Goal: Task Accomplishment & Management: Manage account settings

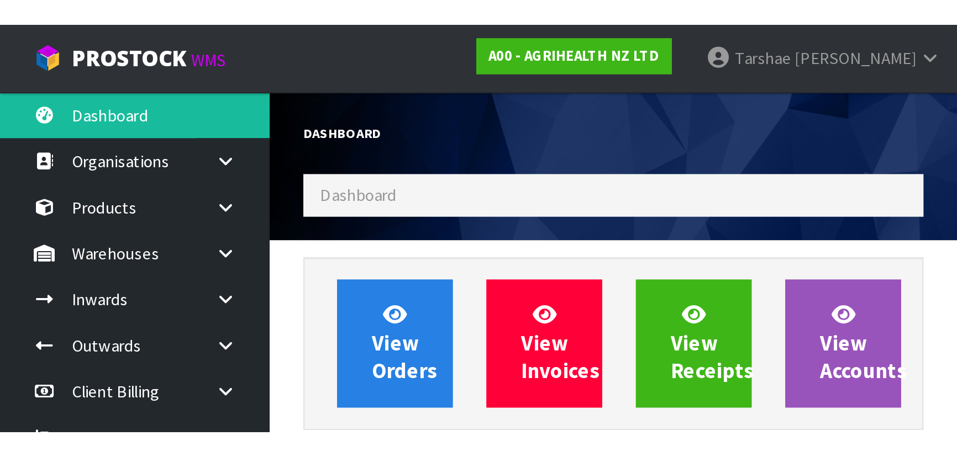
scroll to position [835, 403]
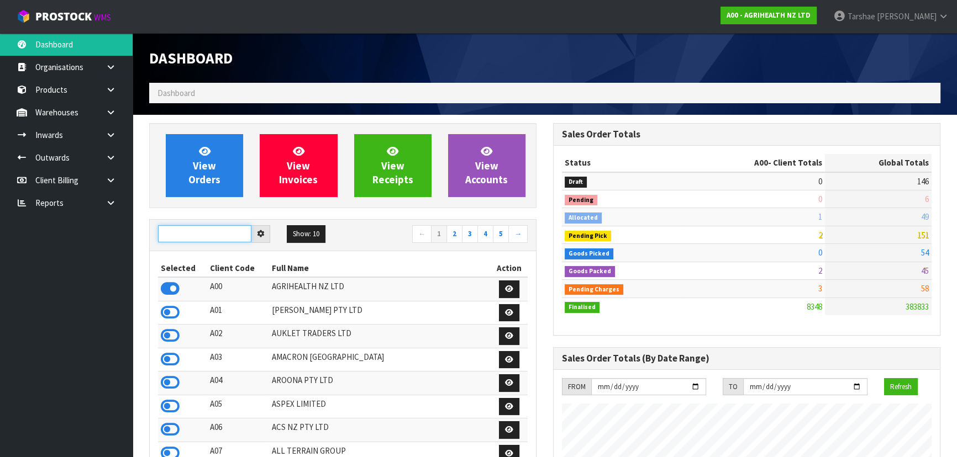
click at [242, 200] on input "text" at bounding box center [204, 233] width 93 height 17
click at [205, 200] on input "text" at bounding box center [204, 233] width 93 height 17
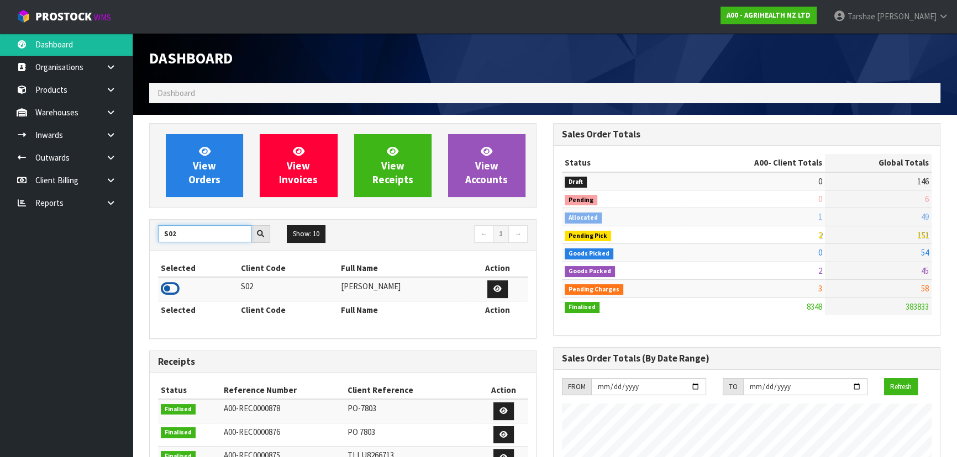
type input "S02"
click at [175, 200] on icon at bounding box center [170, 289] width 19 height 17
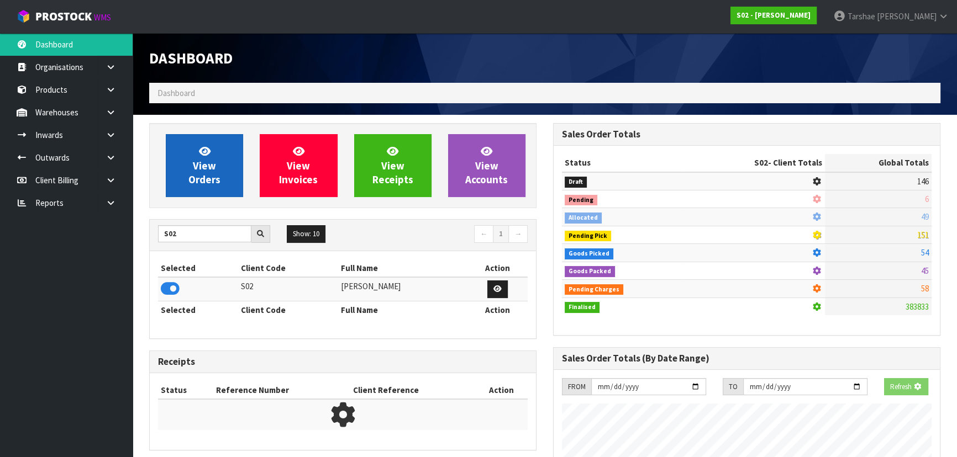
scroll to position [688, 403]
click at [207, 169] on span "View Orders" at bounding box center [204, 165] width 32 height 41
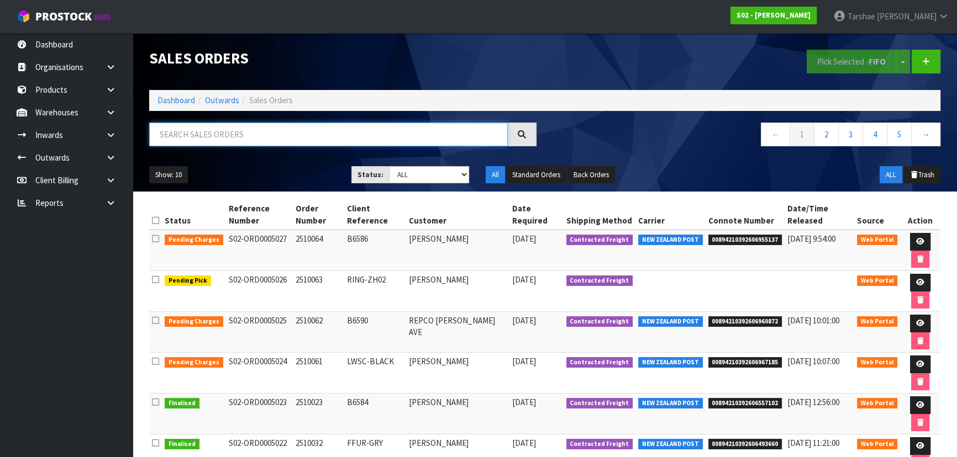
click at [239, 134] on input "text" at bounding box center [328, 135] width 359 height 24
type input "JOB-0416121"
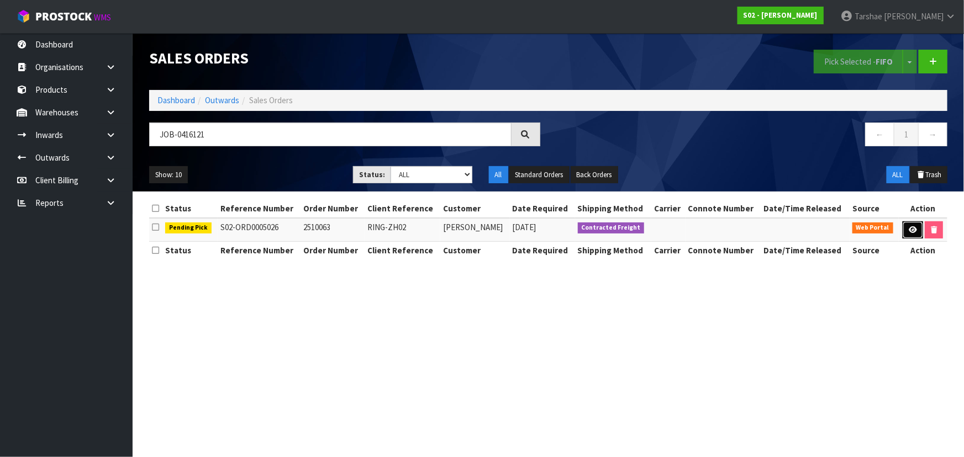
click at [470, 200] on icon at bounding box center [913, 230] width 8 height 7
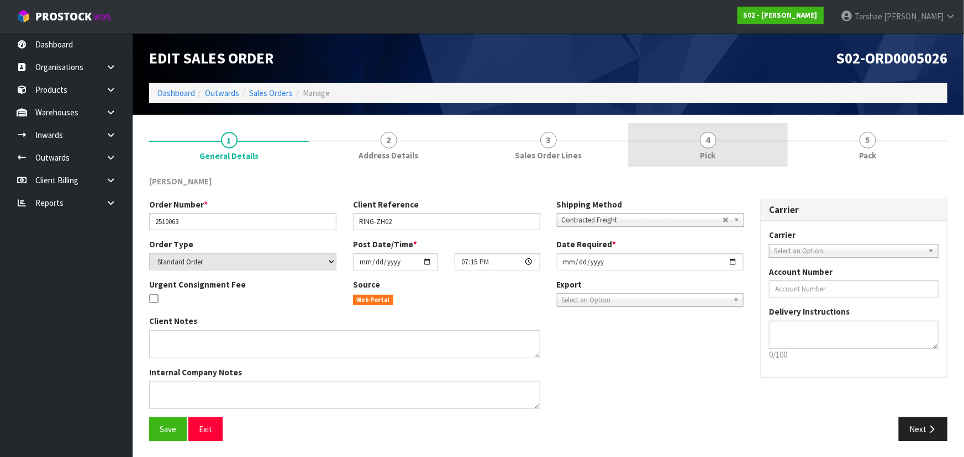
click at [470, 150] on link "4 Pick" at bounding box center [708, 145] width 160 height 44
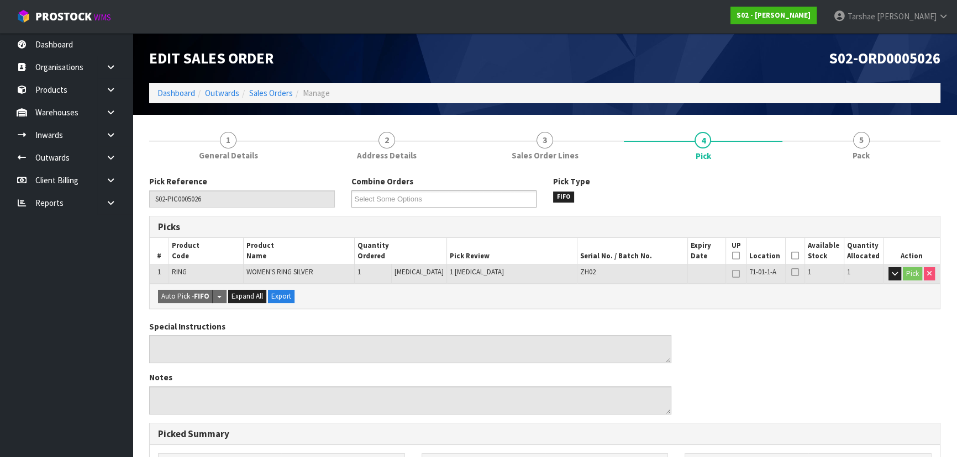
drag, startPoint x: 796, startPoint y: 256, endPoint x: 789, endPoint y: 257, distance: 6.8
click at [470, 200] on th "Picked" at bounding box center [794, 251] width 19 height 26
click at [470, 200] on icon at bounding box center [795, 256] width 8 height 1
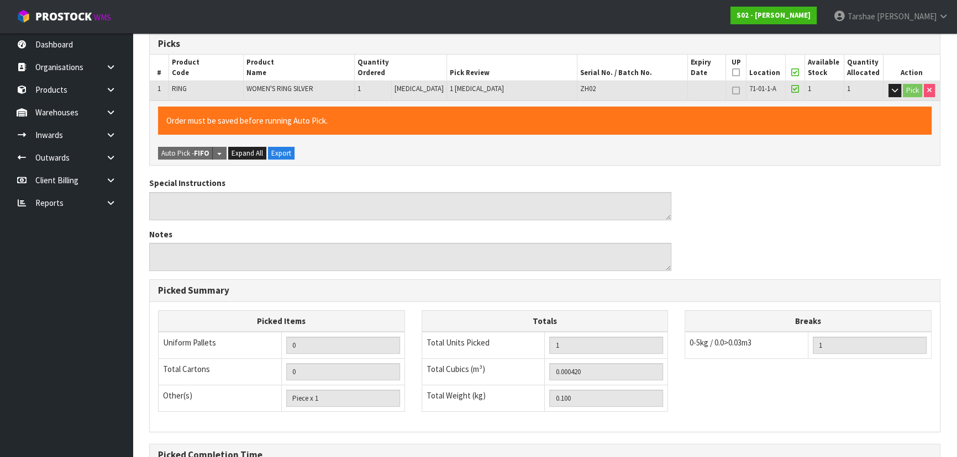
scroll to position [308, 0]
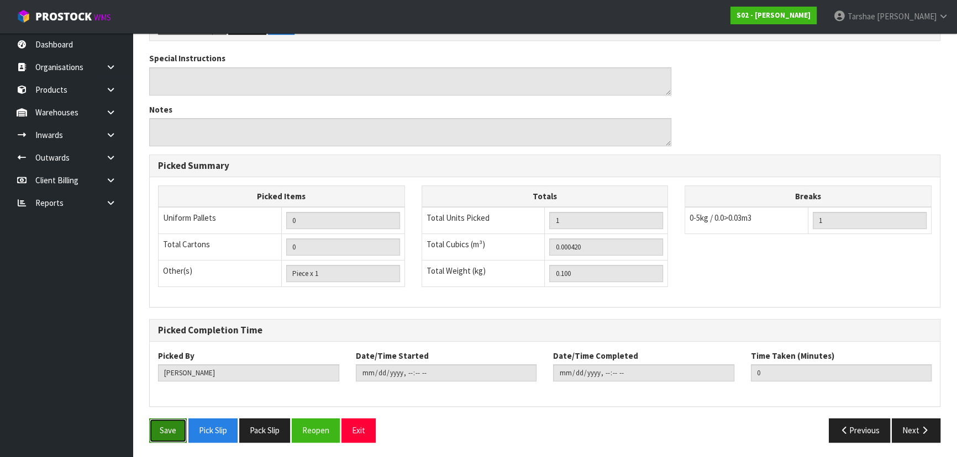
click at [161, 200] on button "Save" at bounding box center [168, 431] width 38 height 24
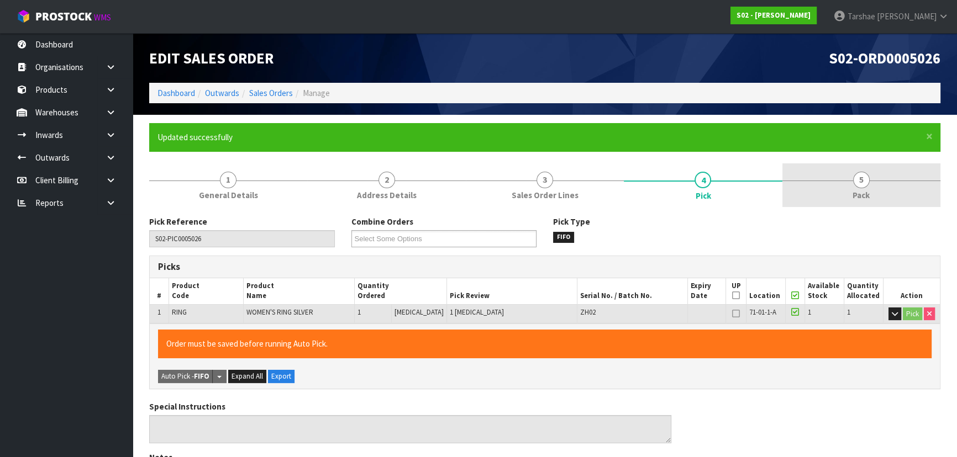
type input "Tarshae Graydon"
type input "2025-10-06T10:17:32"
click at [470, 189] on link "5 Pack" at bounding box center [861, 186] width 158 height 44
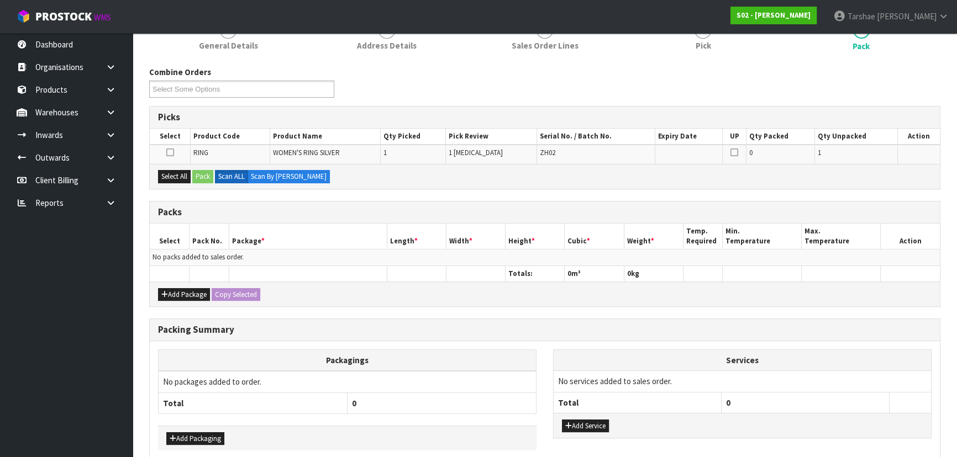
scroll to position [150, 0]
drag, startPoint x: 182, startPoint y: 182, endPoint x: 188, endPoint y: 176, distance: 9.0
click at [182, 182] on div "Select All Pack Scan ALL Scan By Quantity" at bounding box center [545, 176] width 790 height 25
drag, startPoint x: 181, startPoint y: 176, endPoint x: 197, endPoint y: 173, distance: 16.2
click at [184, 175] on button "Select All" at bounding box center [174, 176] width 33 height 13
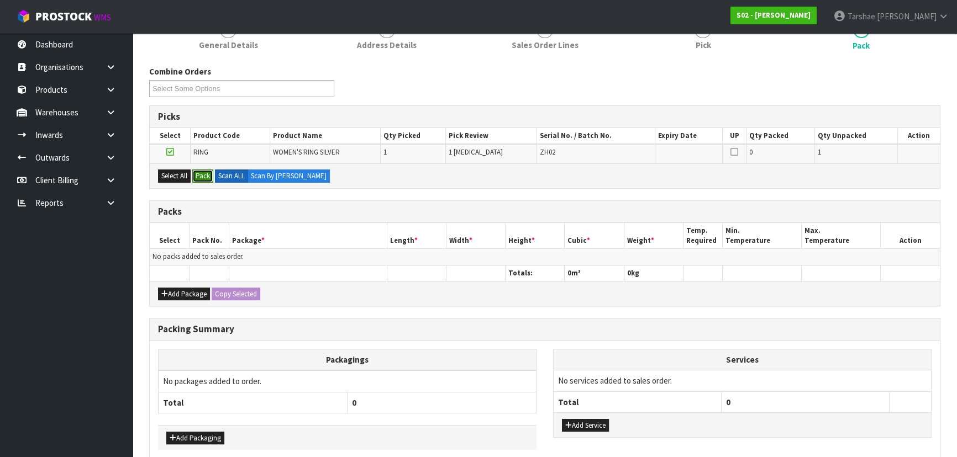
click at [201, 176] on button "Pack" at bounding box center [202, 176] width 21 height 13
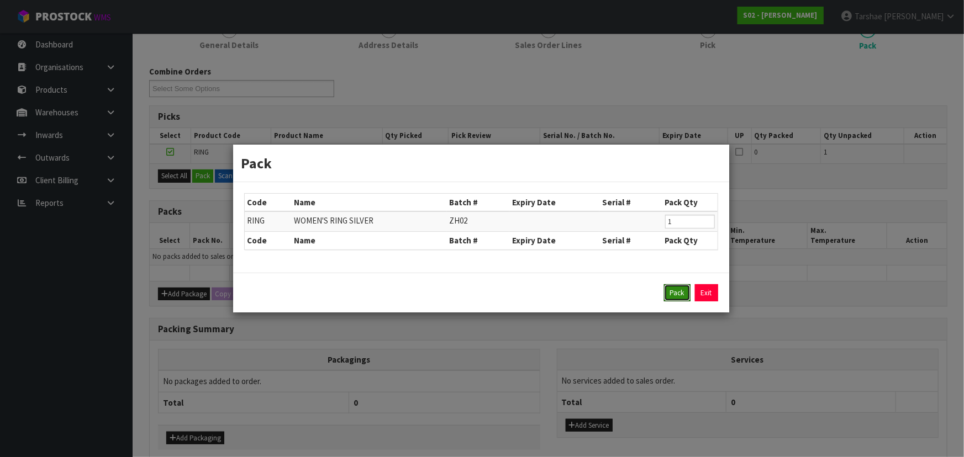
drag, startPoint x: 676, startPoint y: 287, endPoint x: 646, endPoint y: 291, distance: 30.1
click at [470, 200] on button "Pack" at bounding box center [677, 294] width 27 height 18
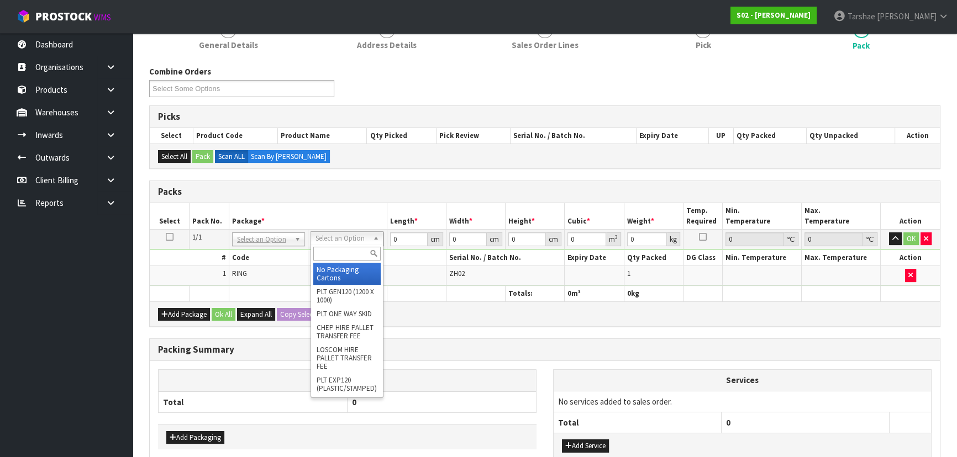
drag, startPoint x: 336, startPoint y: 235, endPoint x: 344, endPoint y: 252, distance: 18.8
drag, startPoint x: 344, startPoint y: 252, endPoint x: 321, endPoint y: 234, distance: 29.9
click at [344, 200] on input "text" at bounding box center [346, 254] width 67 height 14
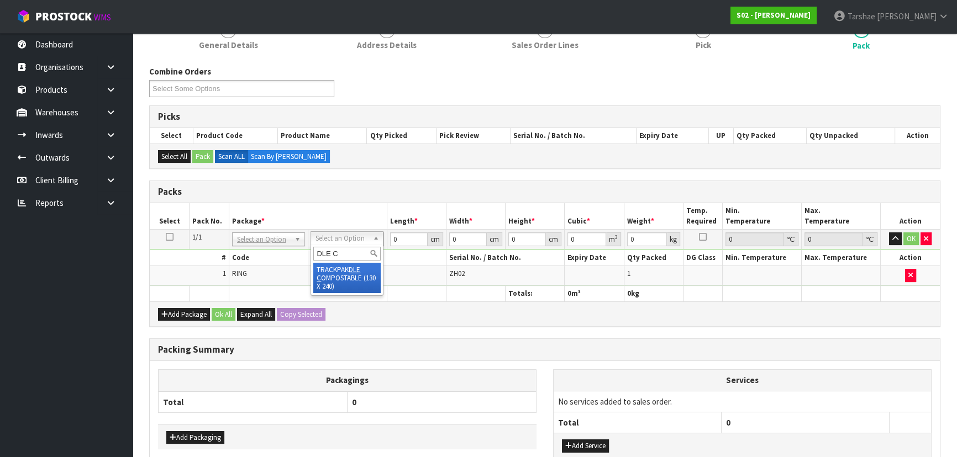
type input "DLE C"
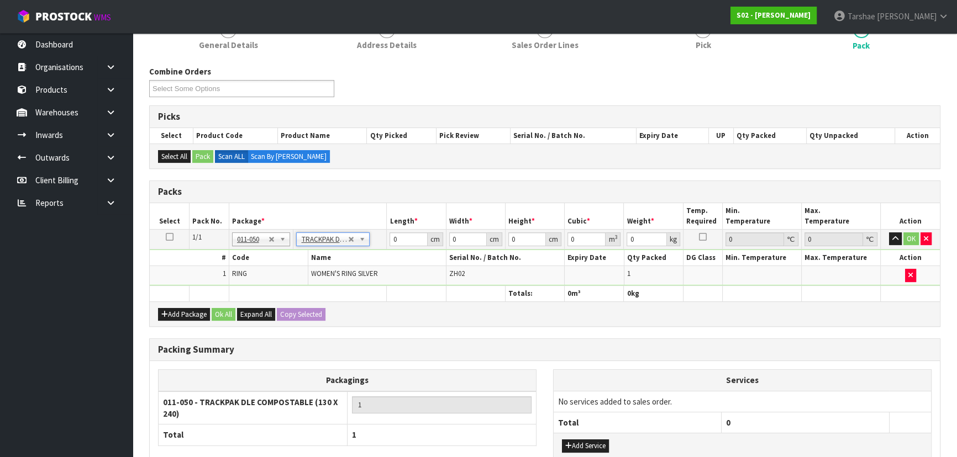
type input "13"
type input "24"
type input "0.01"
type input "0.000003"
type input "0.11"
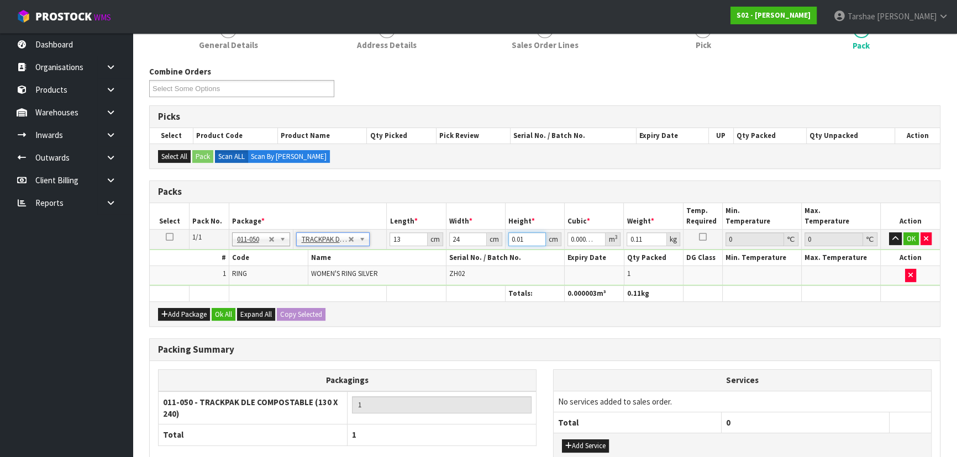
drag, startPoint x: 523, startPoint y: 240, endPoint x: 503, endPoint y: 229, distance: 22.5
click at [470, 200] on tr "1/1 NONE 007-001 007-002 007-004 007-009 007-013 007-014 007-015 007-017 007-01…" at bounding box center [545, 239] width 790 height 20
type input "6"
type input "0.001872"
type input "6"
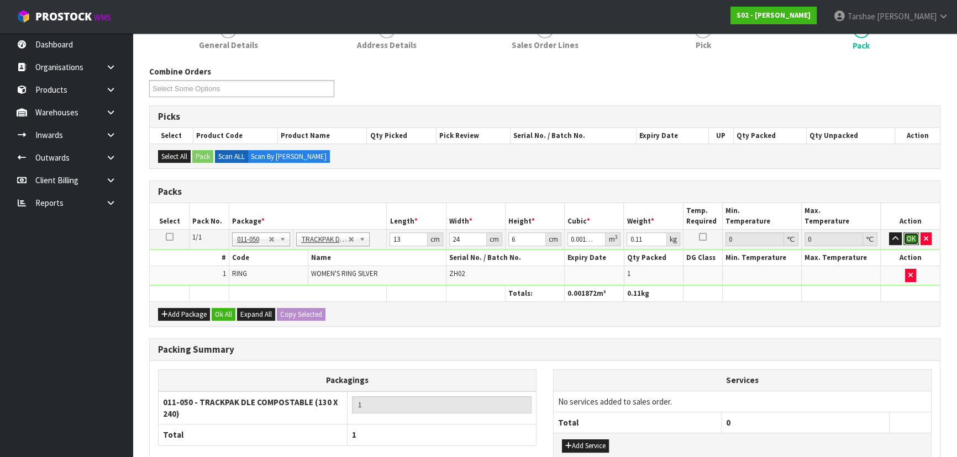
drag, startPoint x: 909, startPoint y: 238, endPoint x: 793, endPoint y: 272, distance: 121.5
click at [470, 200] on button "OK" at bounding box center [910, 239] width 15 height 13
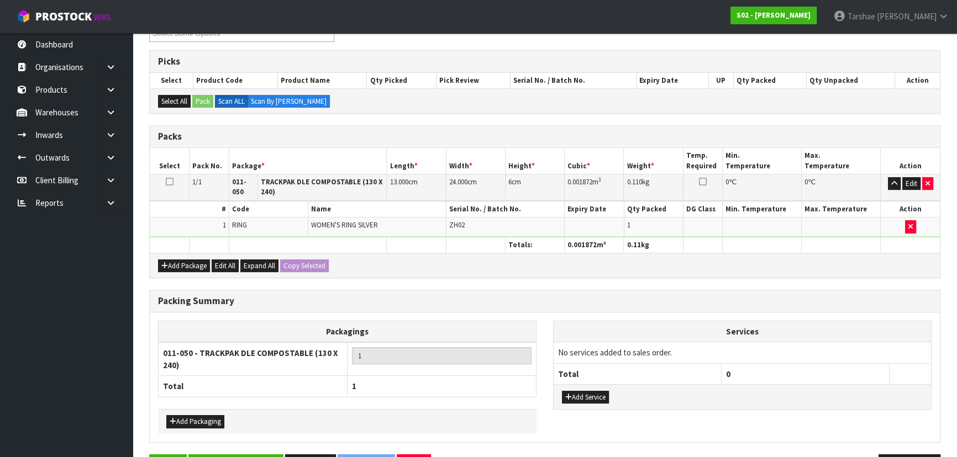
scroll to position [240, 0]
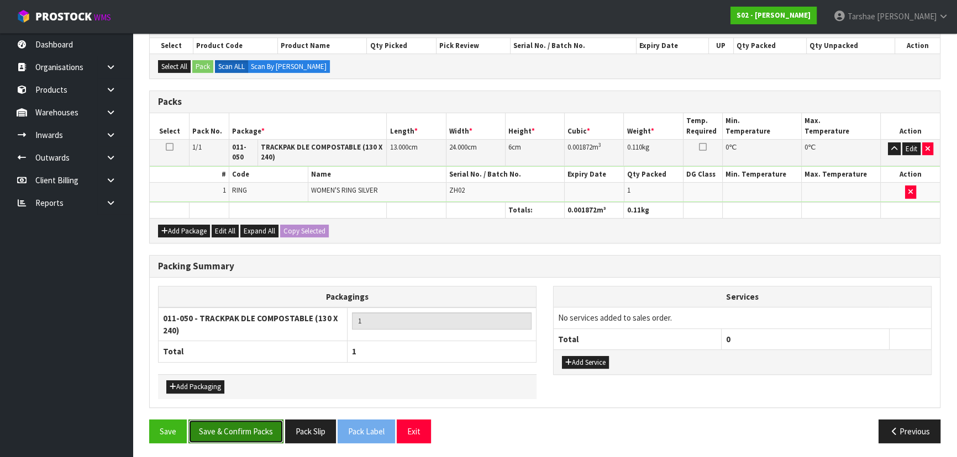
click at [265, 200] on button "Save & Confirm Packs" at bounding box center [235, 432] width 95 height 24
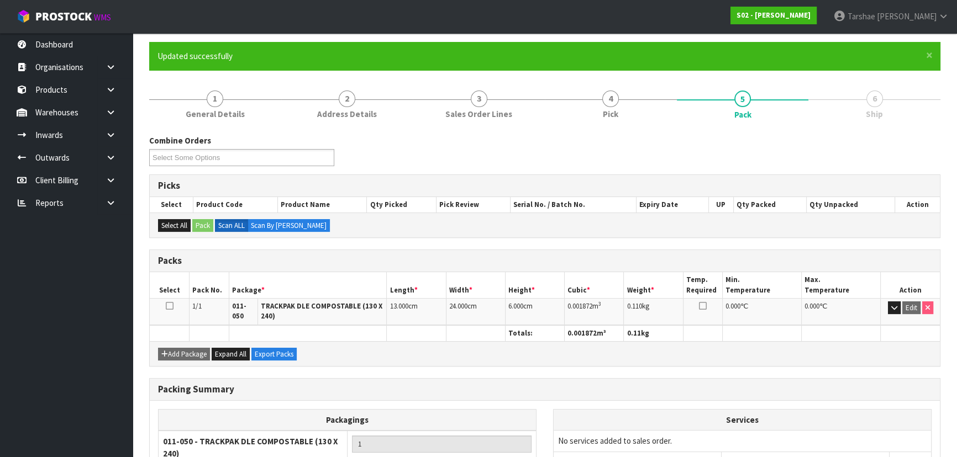
scroll to position [180, 0]
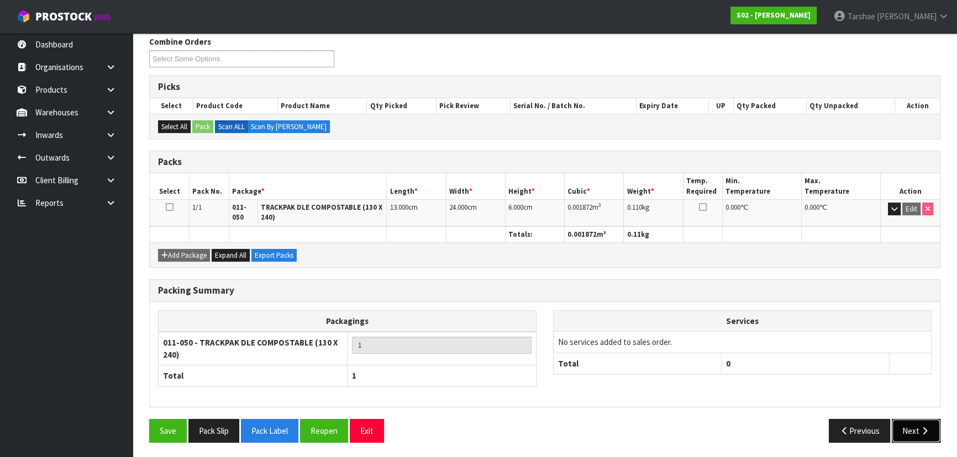
drag, startPoint x: 923, startPoint y: 432, endPoint x: 824, endPoint y: 419, distance: 99.2
click at [470, 200] on icon "button" at bounding box center [924, 431] width 10 height 8
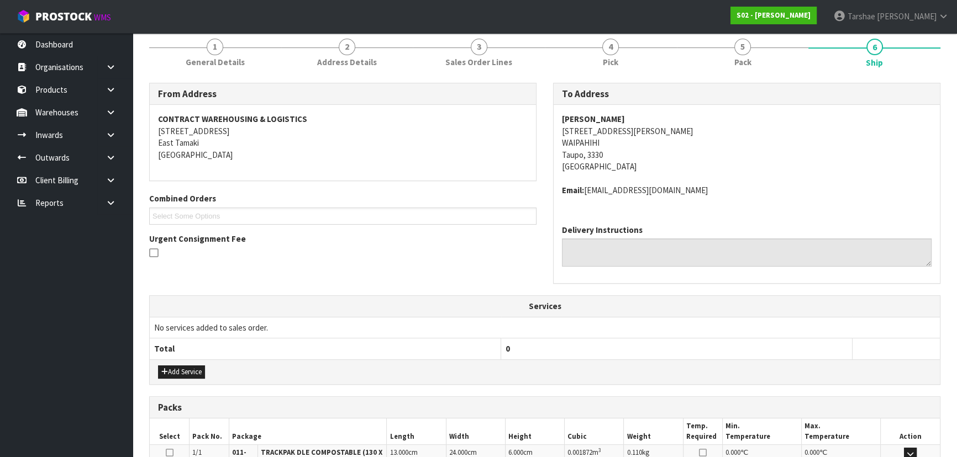
scroll to position [201, 0]
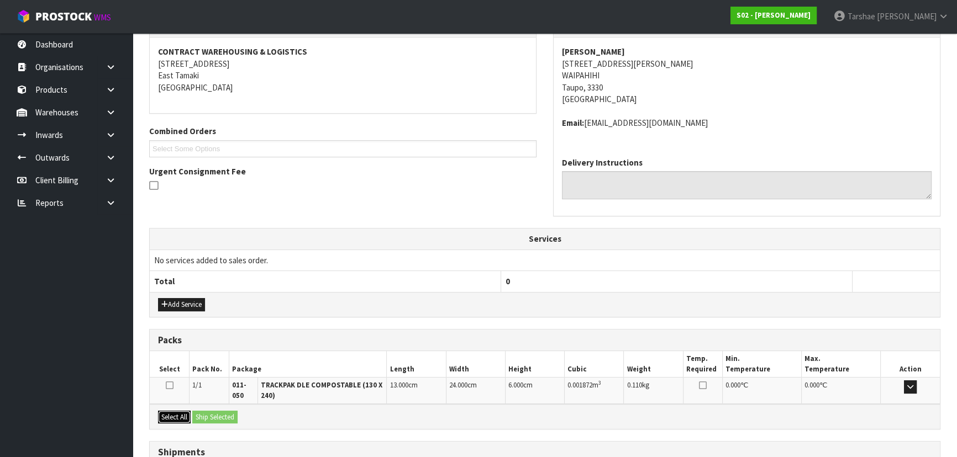
click at [183, 200] on button "Select All" at bounding box center [174, 417] width 33 height 13
drag, startPoint x: 204, startPoint y: 413, endPoint x: 216, endPoint y: 410, distance: 12.6
click at [210, 200] on button "Ship Selected" at bounding box center [214, 417] width 45 height 13
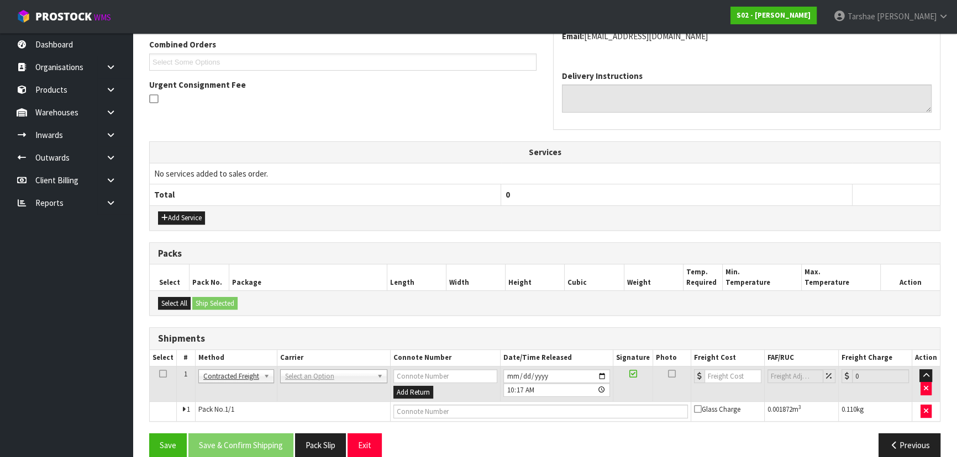
scroll to position [302, 0]
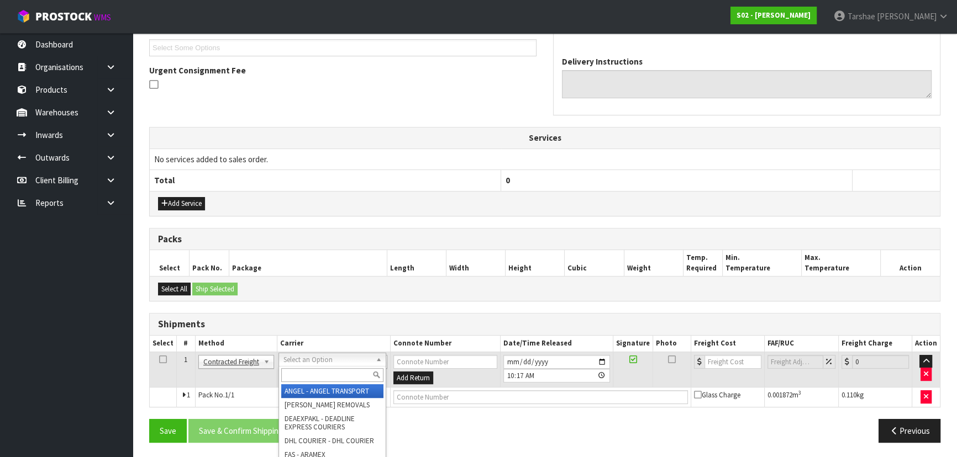
click at [329, 200] on input "text" at bounding box center [332, 375] width 102 height 14
type input "NZP"
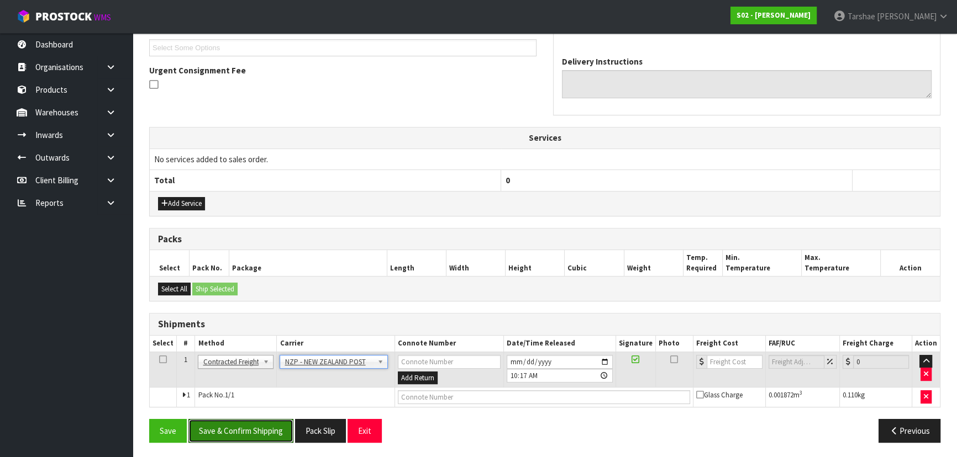
drag, startPoint x: 236, startPoint y: 431, endPoint x: 2, endPoint y: 413, distance: 235.5
click at [236, 200] on button "Save & Confirm Shipping" at bounding box center [240, 431] width 105 height 24
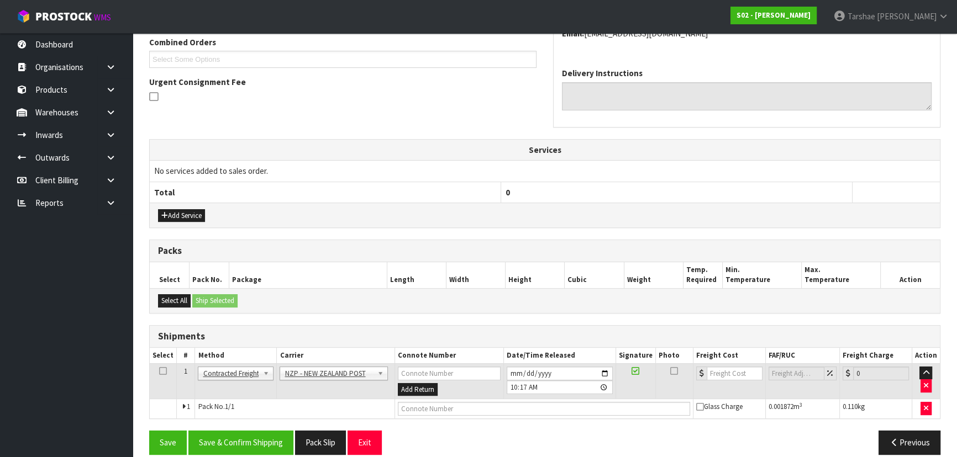
scroll to position [0, 0]
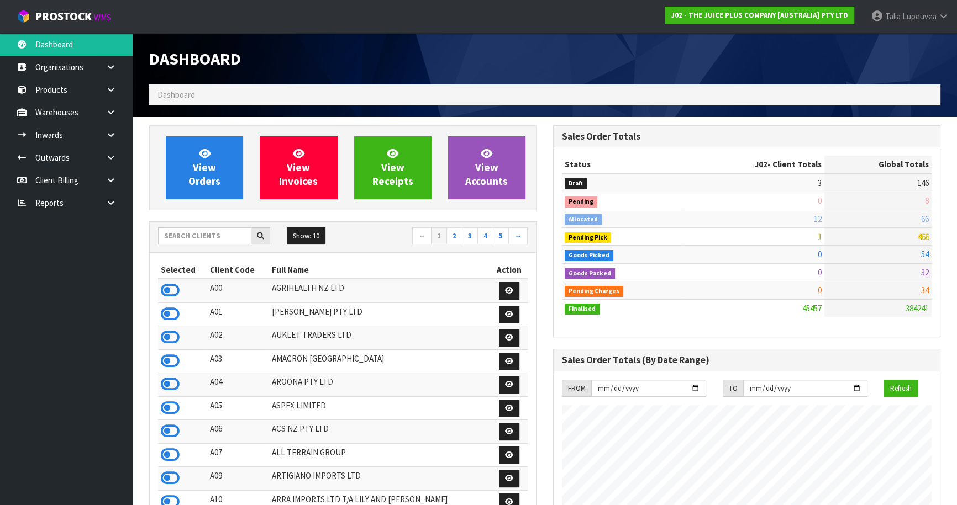
scroll to position [835, 403]
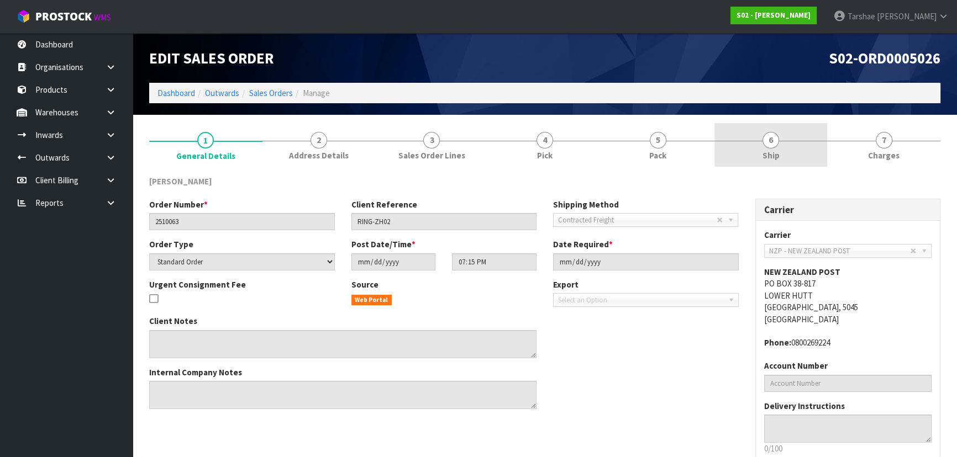
click at [806, 149] on link "6 Ship" at bounding box center [770, 145] width 113 height 44
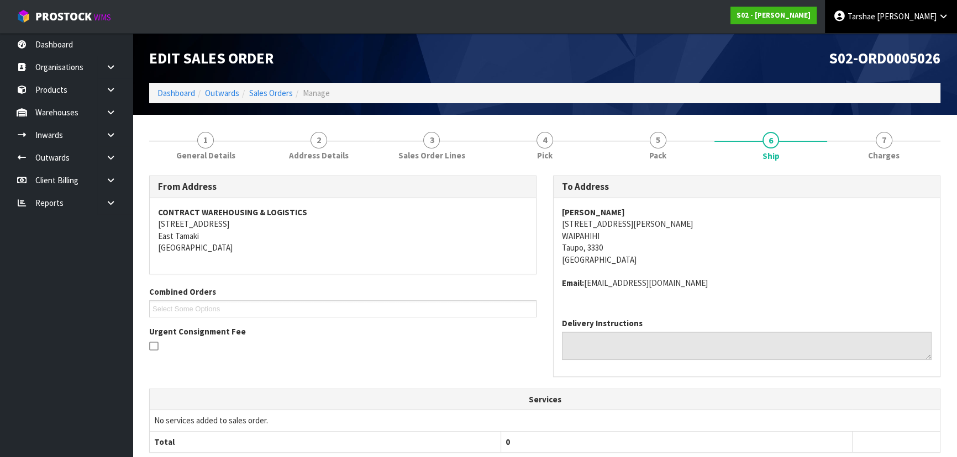
click at [917, 25] on link "Tarshae Graydon" at bounding box center [891, 16] width 132 height 33
click at [913, 41] on link "Logout" at bounding box center [912, 43] width 87 height 15
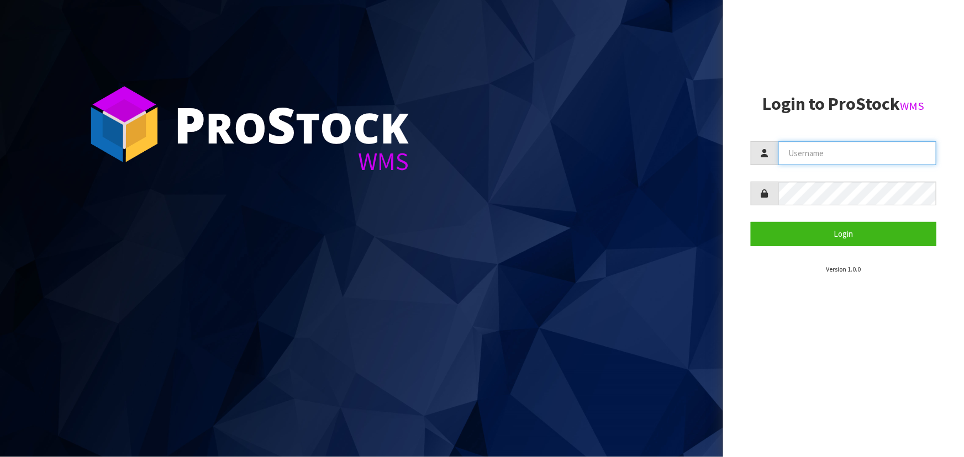
click at [815, 153] on input "text" at bounding box center [857, 153] width 158 height 24
type input "MARARA"
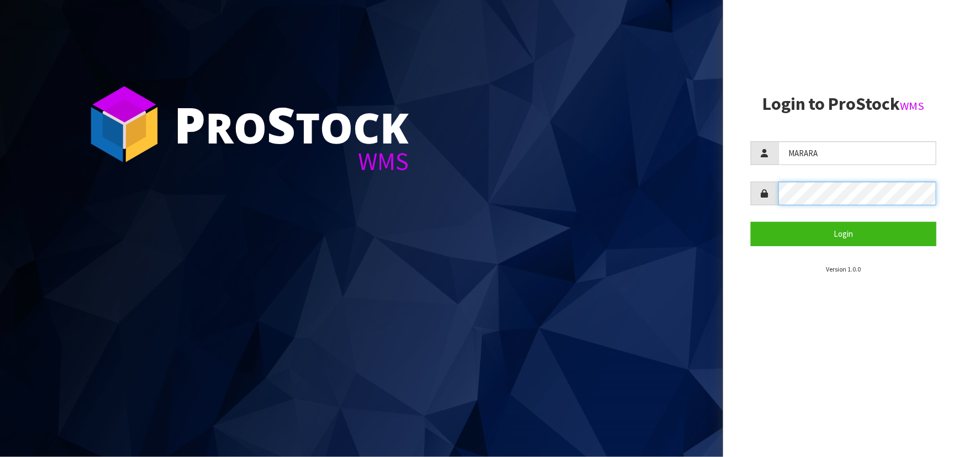
click at [751, 222] on button "Login" at bounding box center [844, 234] width 186 height 24
